Goal: Transaction & Acquisition: Purchase product/service

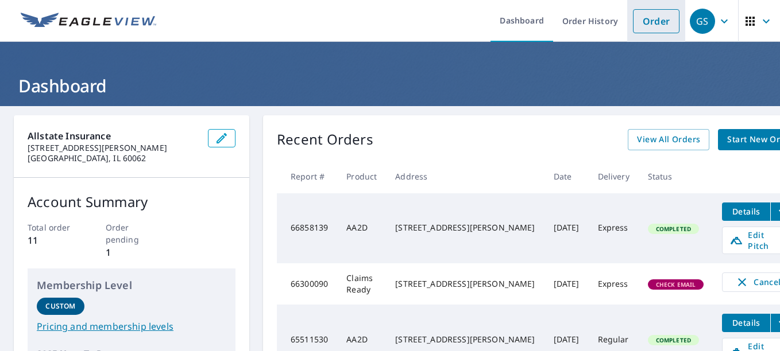
click at [653, 21] on link "Order" at bounding box center [656, 21] width 47 height 24
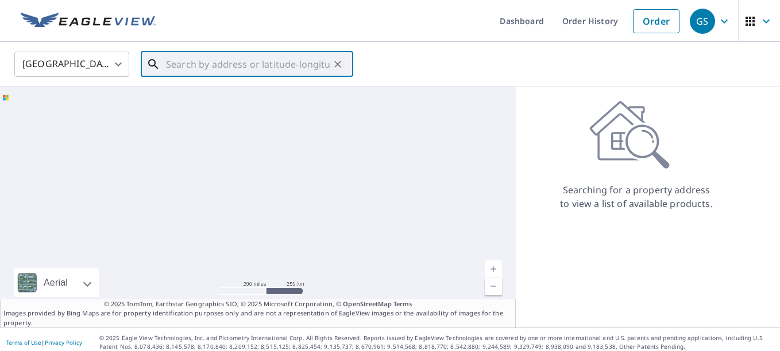
click at [194, 61] on input "text" at bounding box center [248, 64] width 164 height 32
paste input "[STREET_ADDRESS]"
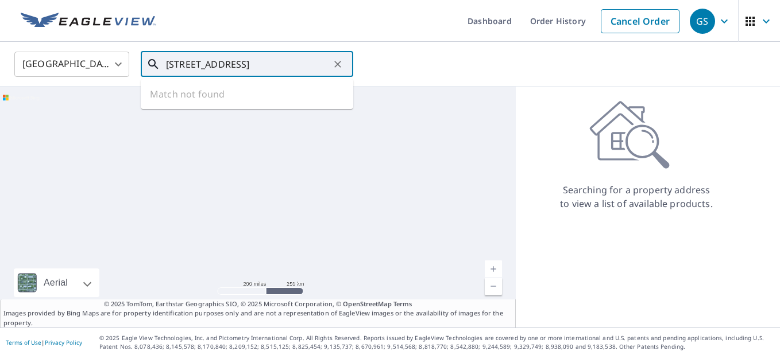
scroll to position [0, 54]
type input "[STREET_ADDRESS]"
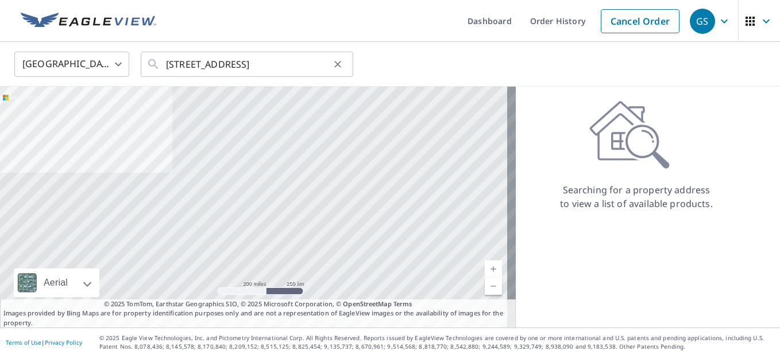
scroll to position [0, 0]
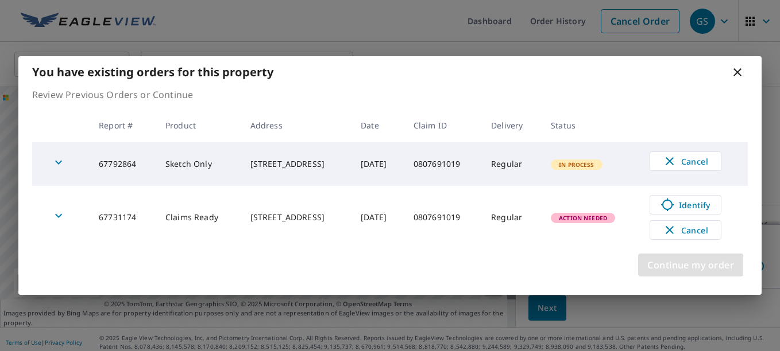
click at [693, 268] on span "Continue my order" at bounding box center [690, 265] width 87 height 16
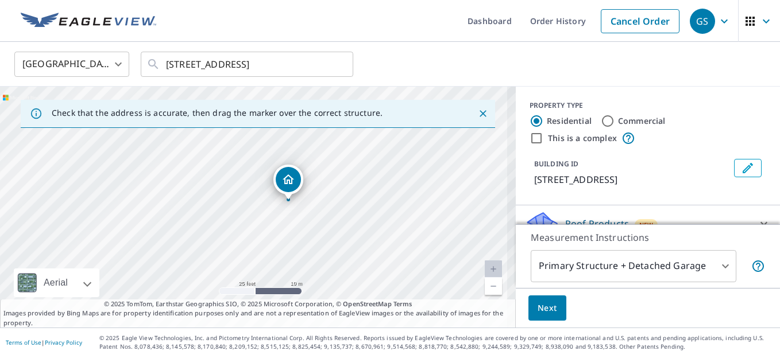
drag, startPoint x: 269, startPoint y: 194, endPoint x: 260, endPoint y: 262, distance: 69.0
click at [260, 262] on div "[STREET_ADDRESS]" at bounding box center [258, 207] width 516 height 241
drag, startPoint x: 319, startPoint y: 195, endPoint x: 323, endPoint y: 216, distance: 21.2
click at [323, 216] on div "[STREET_ADDRESS]" at bounding box center [258, 207] width 516 height 241
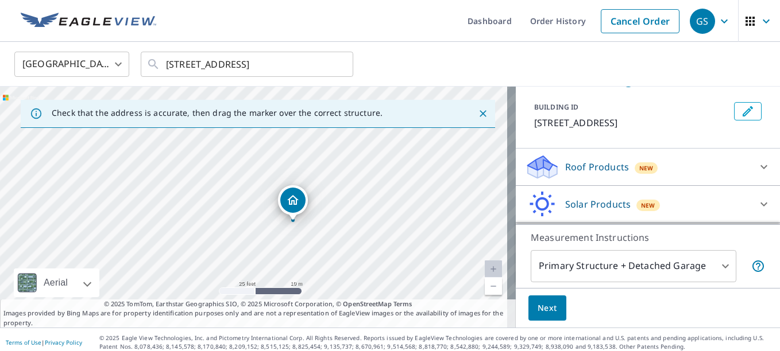
scroll to position [107, 0]
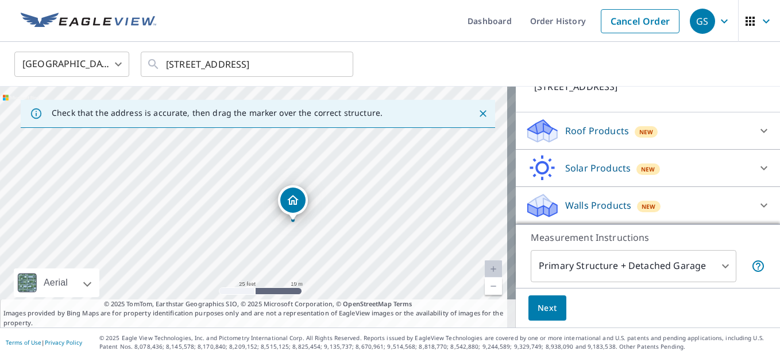
click at [643, 102] on div "PROPERTY TYPE Residential Commercial This is a complex BUILDING ID [STREET_ADDR…" at bounding box center [648, 53] width 264 height 119
click at [640, 120] on div "Roof Products New" at bounding box center [637, 131] width 225 height 27
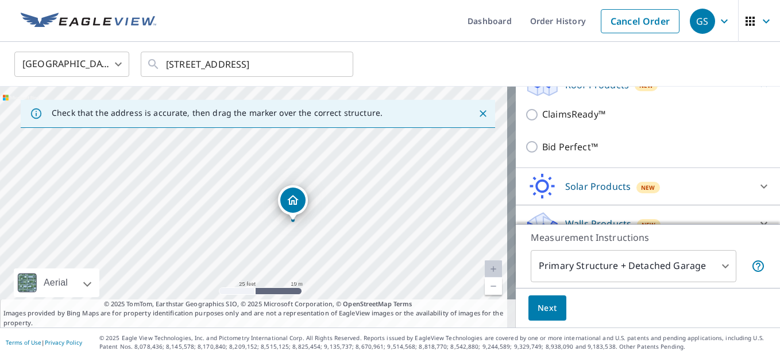
scroll to position [164, 0]
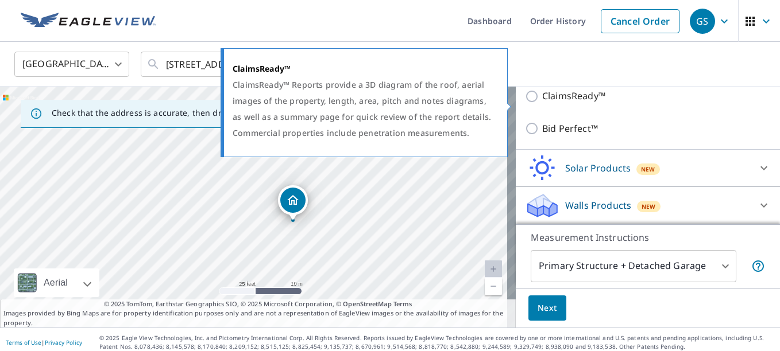
click at [573, 103] on p "ClaimsReady™" at bounding box center [573, 96] width 63 height 14
click at [542, 103] on input "ClaimsReady™" at bounding box center [533, 97] width 17 height 14
checkbox input "true"
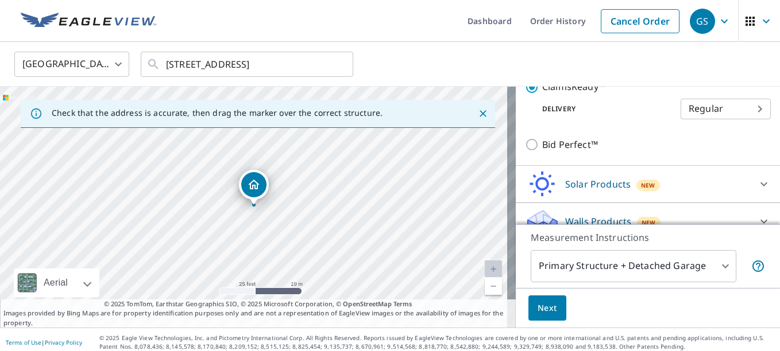
scroll to position [157, 0]
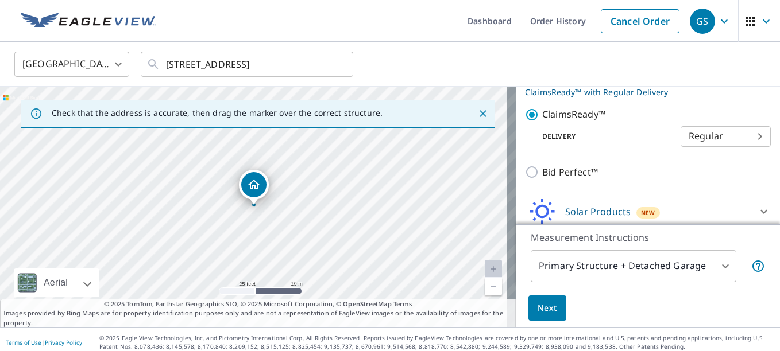
click at [704, 148] on body "GS GS Dashboard Order History Cancel Order GS [GEOGRAPHIC_DATA] US ​ [STREET_AD…" at bounding box center [390, 175] width 780 height 351
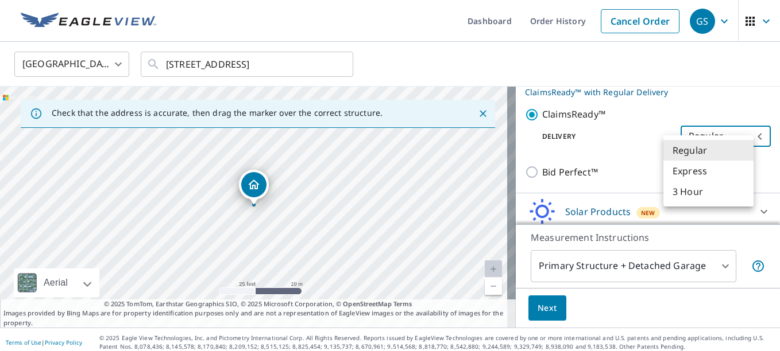
click at [690, 170] on li "Express" at bounding box center [708, 171] width 90 height 21
type input "4"
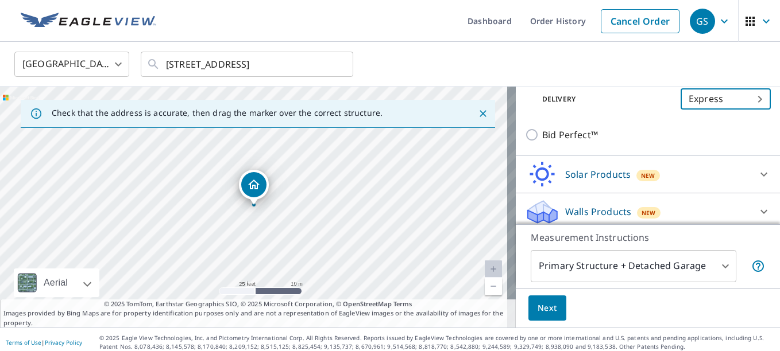
scroll to position [214, 0]
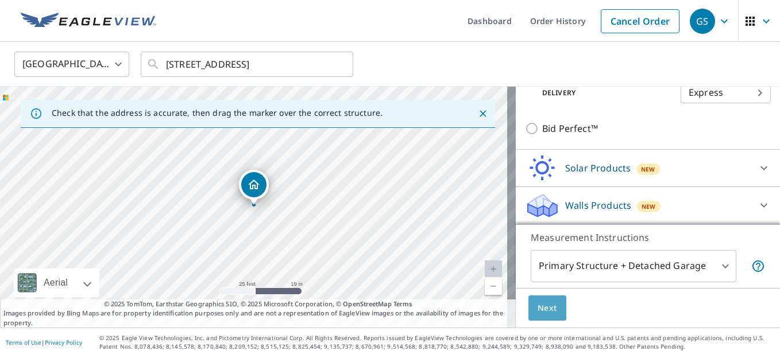
click at [540, 305] on span "Next" at bounding box center [548, 309] width 20 height 14
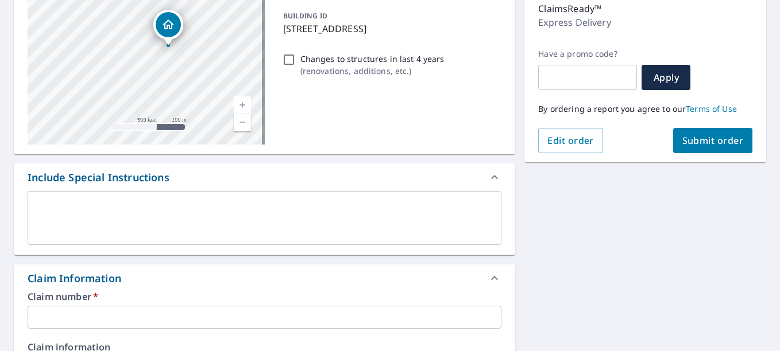
scroll to position [172, 0]
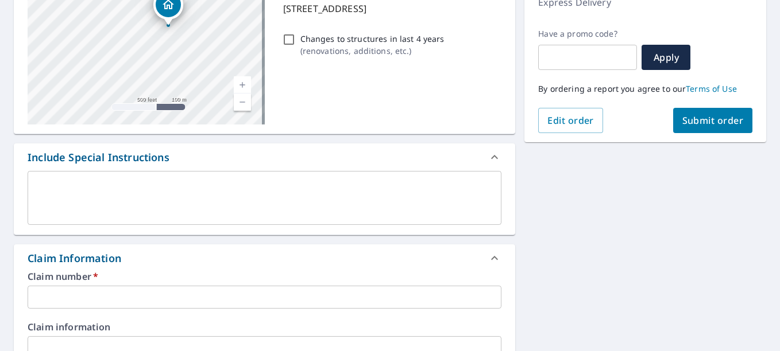
click at [152, 303] on input "text" at bounding box center [265, 297] width 474 height 23
paste input "0807691019"
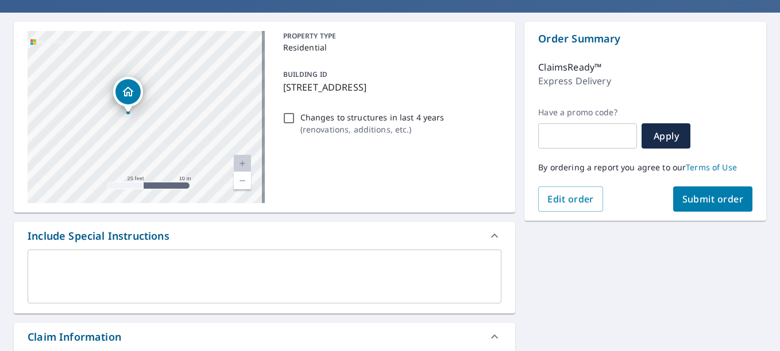
scroll to position [0, 0]
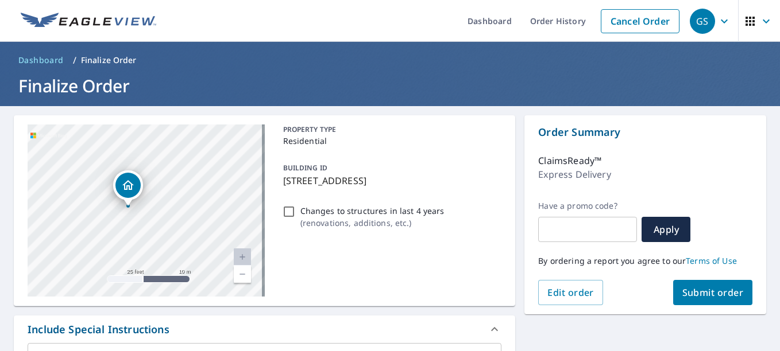
type input "0807691019"
click at [716, 296] on span "Submit order" at bounding box center [712, 293] width 61 height 13
